Goal: Navigation & Orientation: Find specific page/section

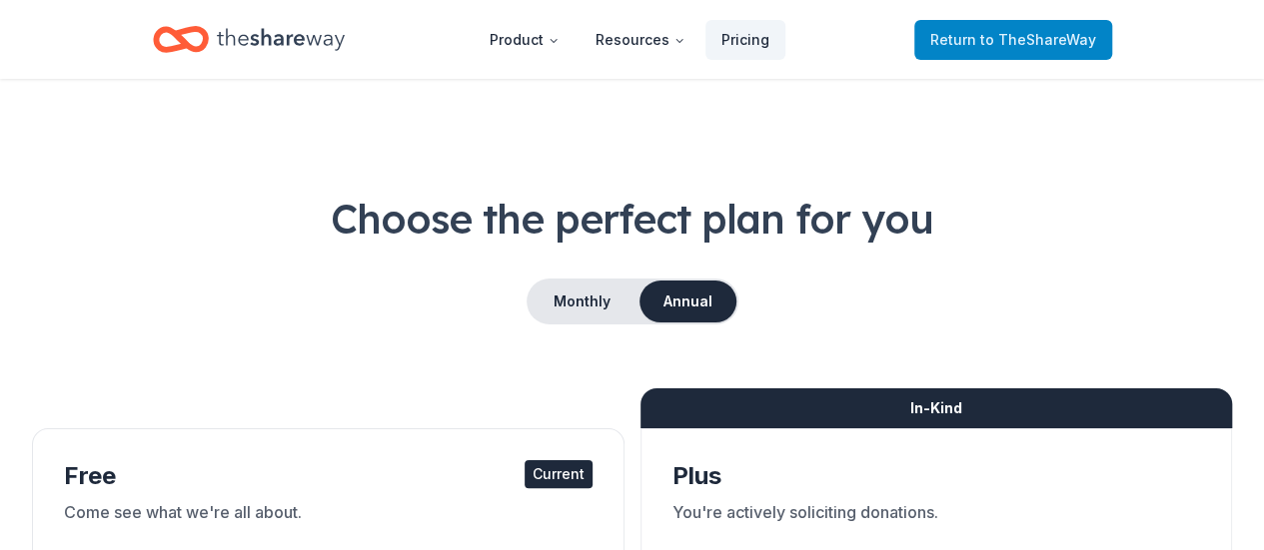
click at [948, 48] on span "Return to TheShareWay" at bounding box center [1013, 40] width 166 height 24
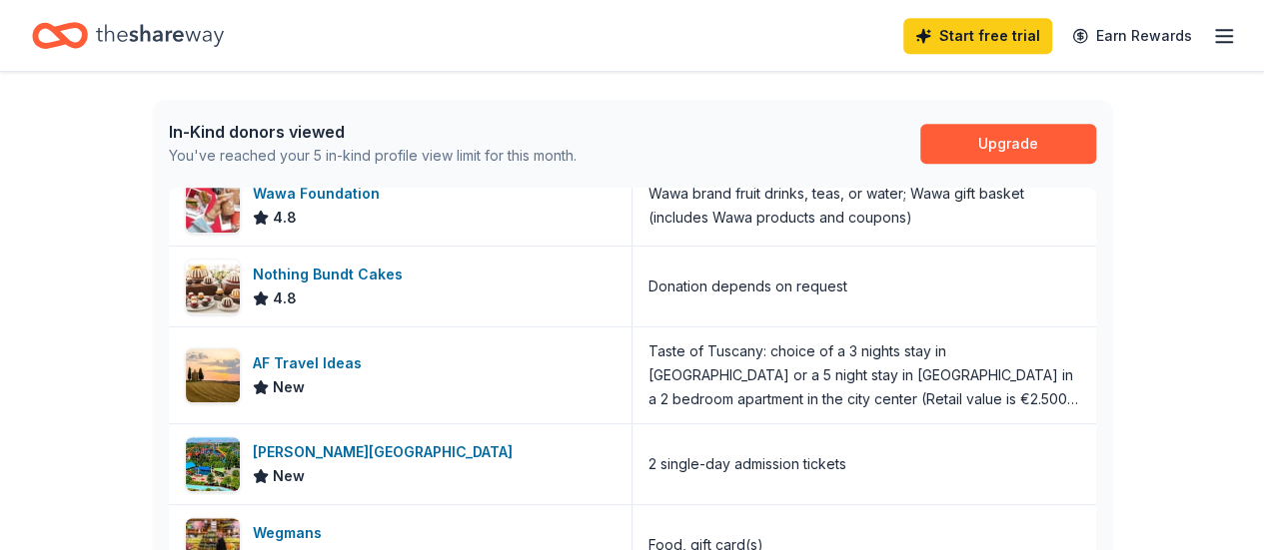
scroll to position [699, 0]
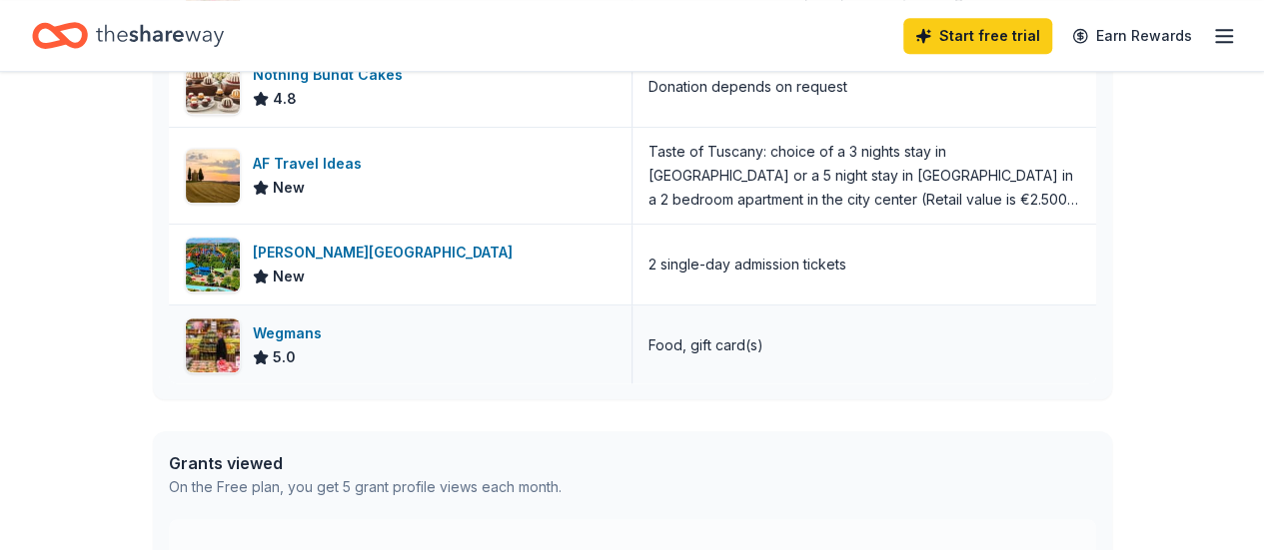
click at [775, 343] on div "Food, gift card(s)" at bounding box center [863, 346] width 463 height 80
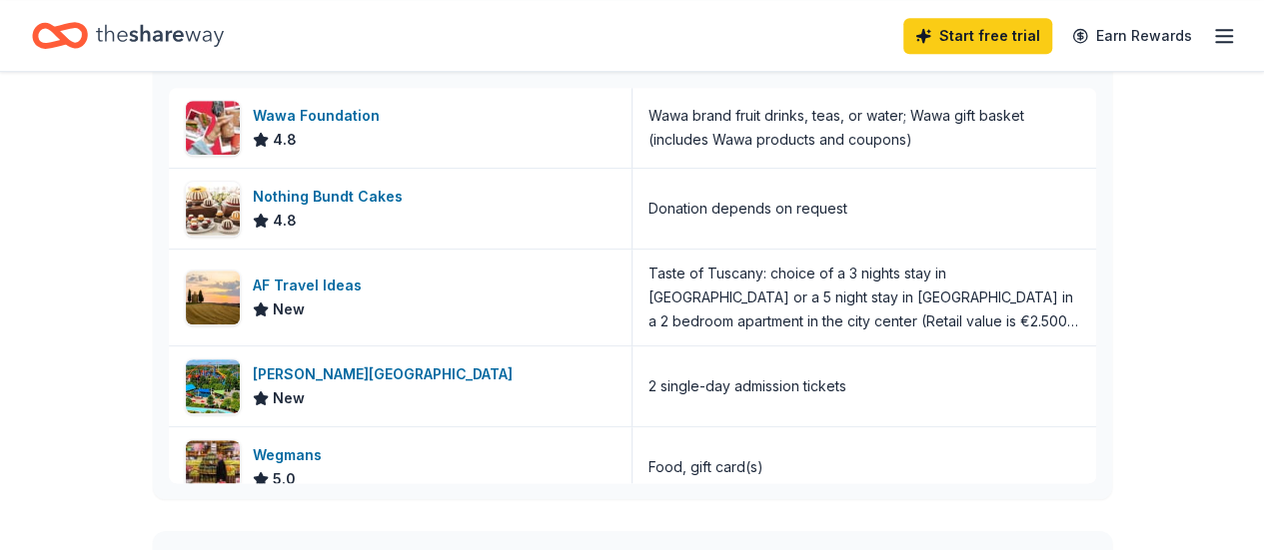
scroll to position [400, 0]
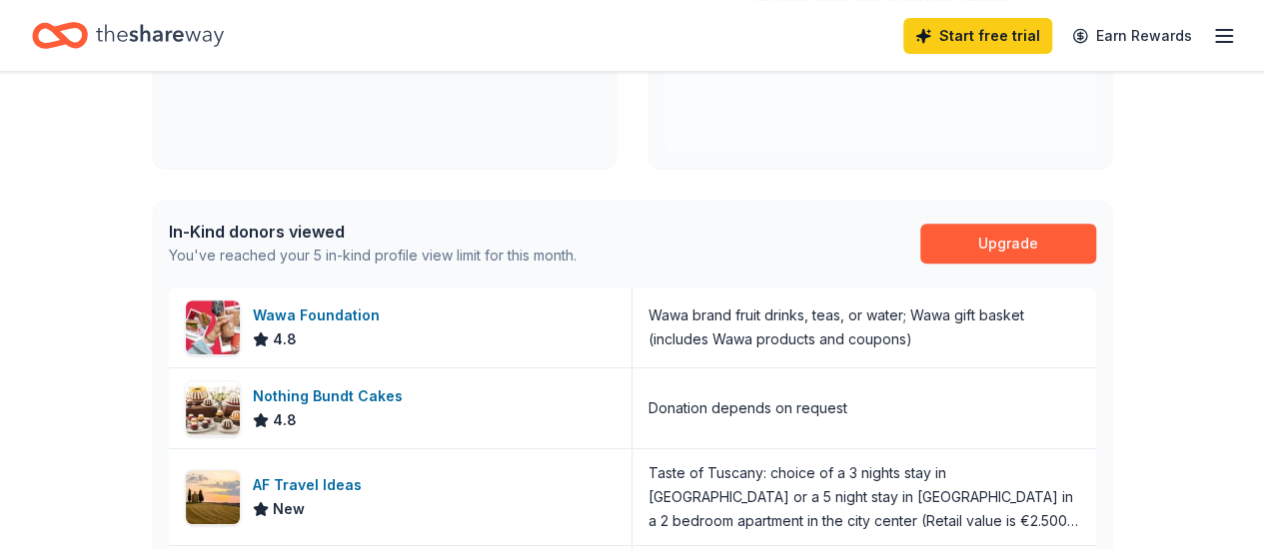
click at [1212, 33] on icon "button" at bounding box center [1224, 36] width 24 height 24
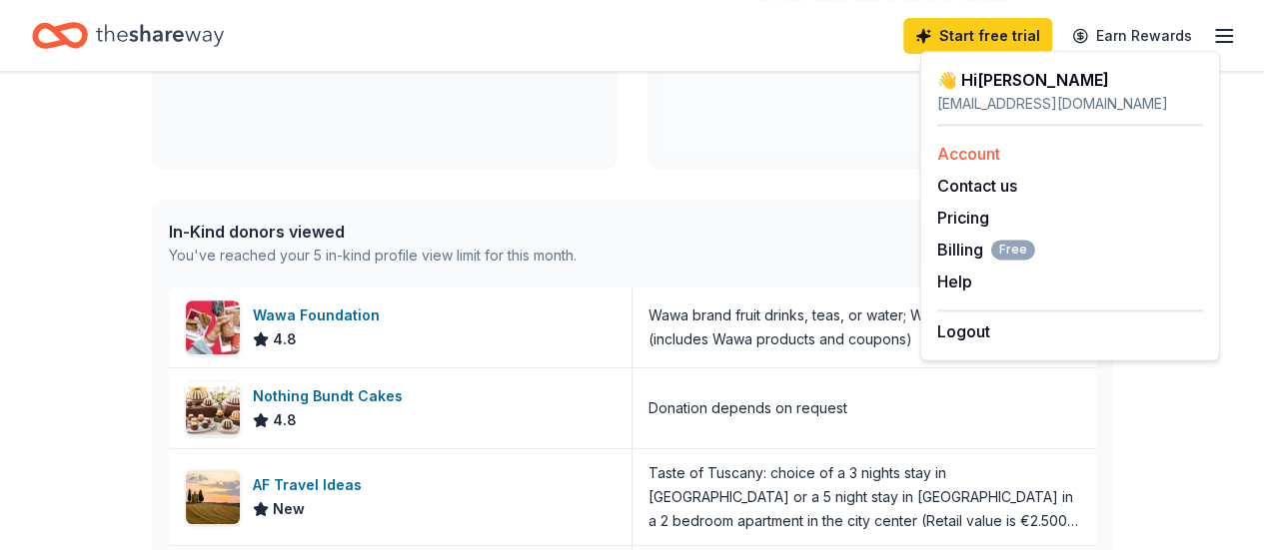
click at [962, 145] on link "Account" at bounding box center [968, 154] width 63 height 20
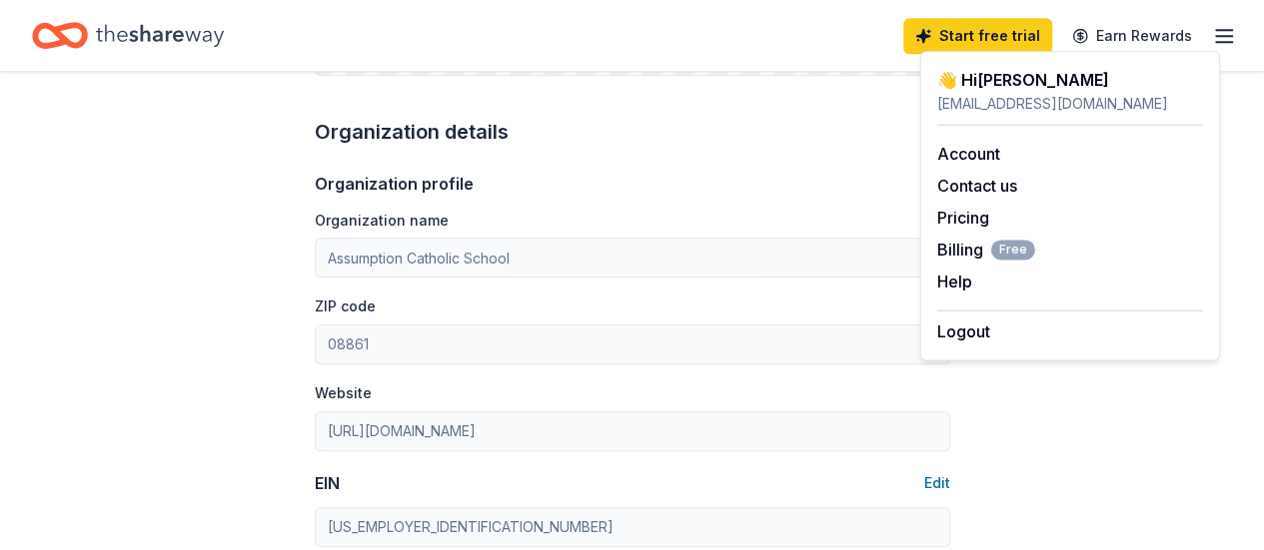
scroll to position [899, 0]
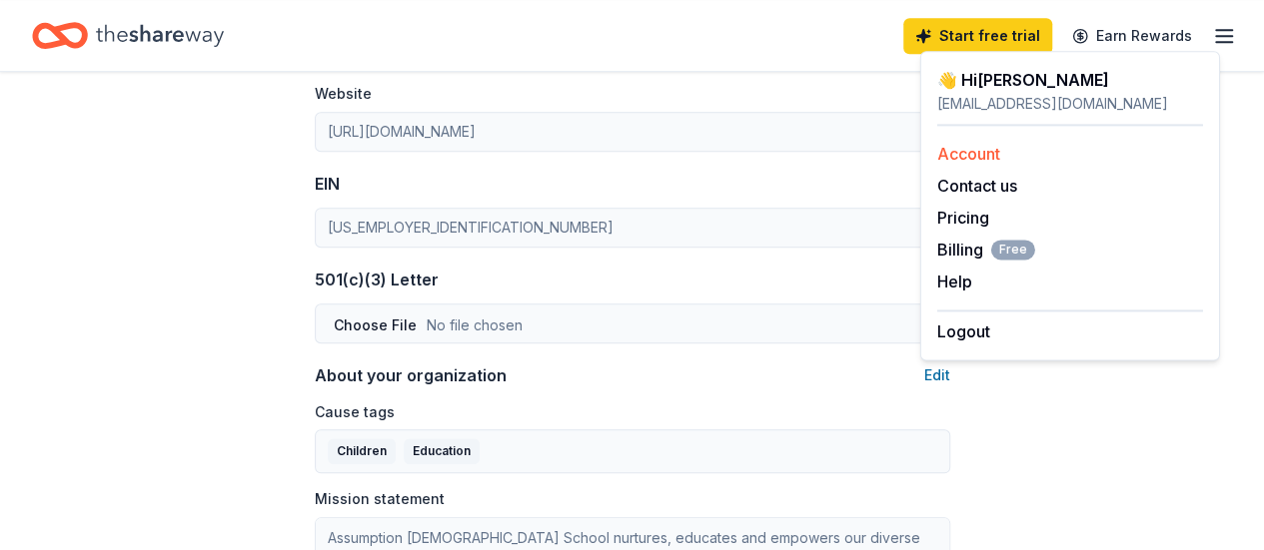
click at [957, 145] on link "Account" at bounding box center [968, 154] width 63 height 20
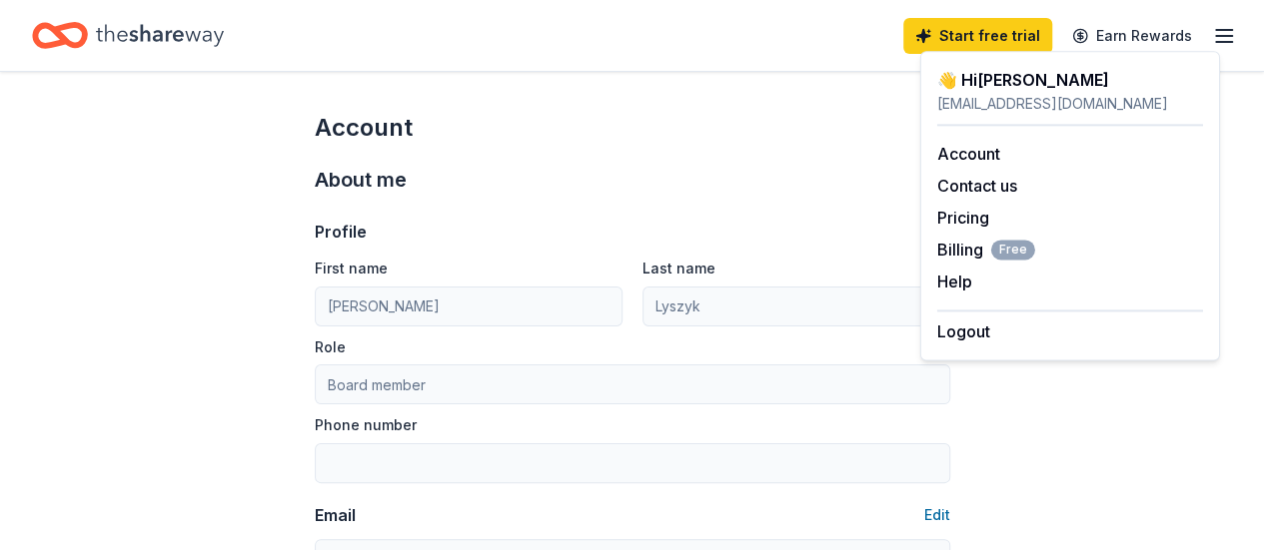
click at [128, 26] on icon "Home" at bounding box center [160, 35] width 128 height 41
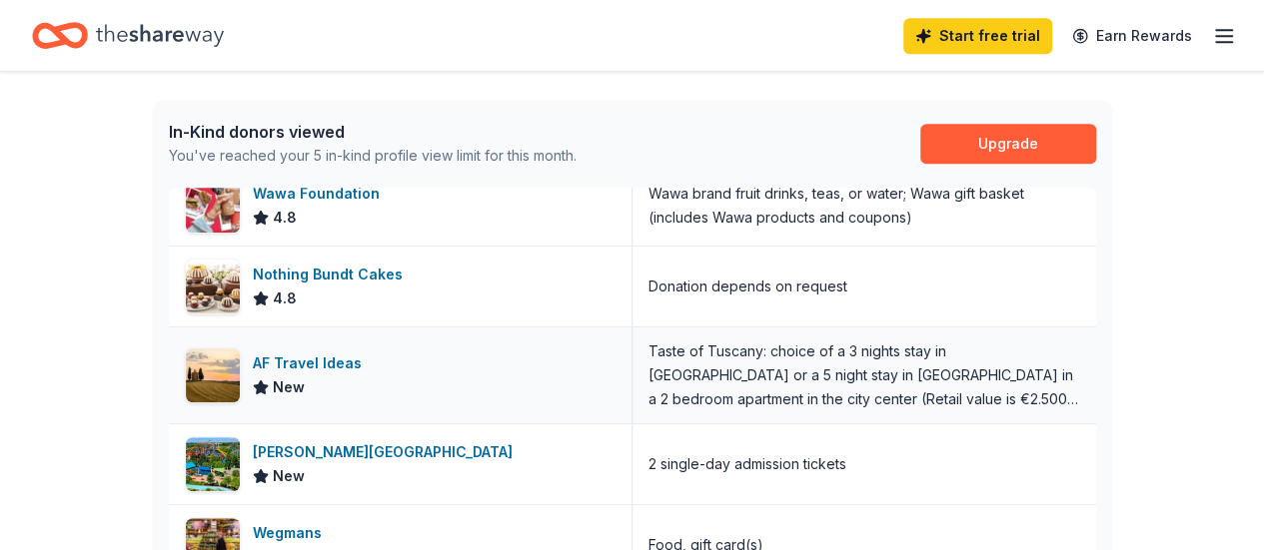
scroll to position [799, 0]
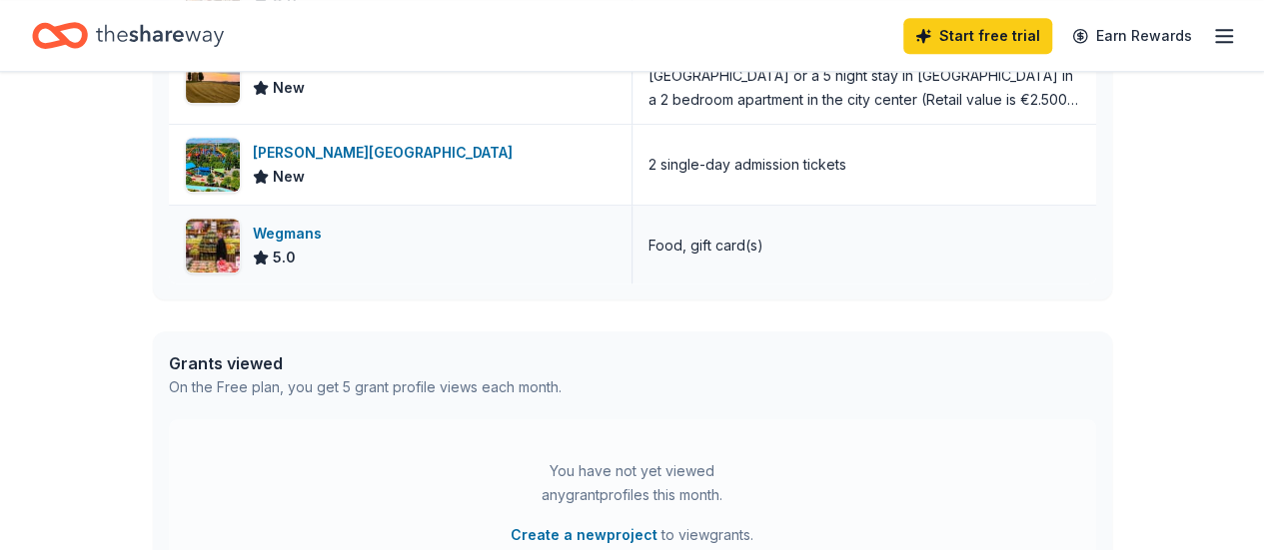
click at [797, 241] on div "Food, gift card(s)" at bounding box center [863, 246] width 463 height 80
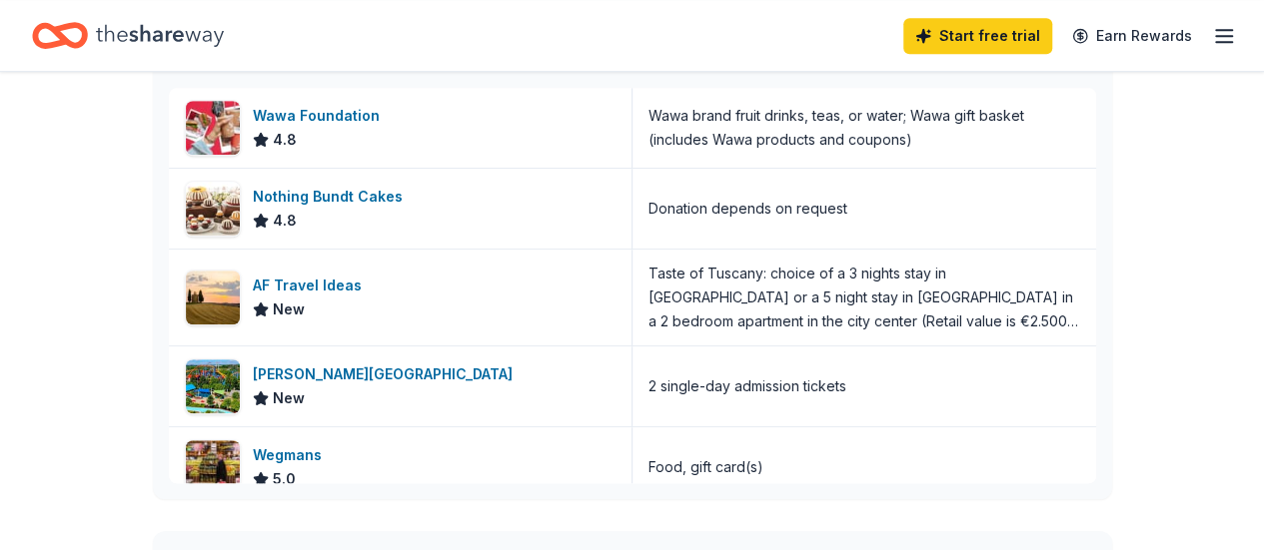
scroll to position [400, 0]
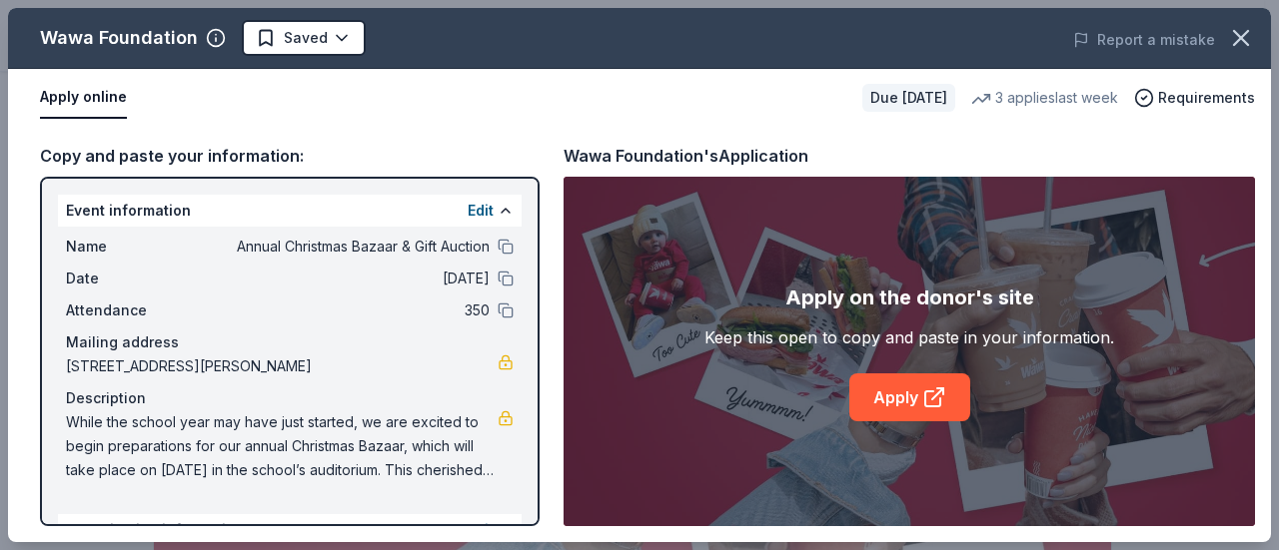
scroll to position [1398, 0]
